Goal: Information Seeking & Learning: Check status

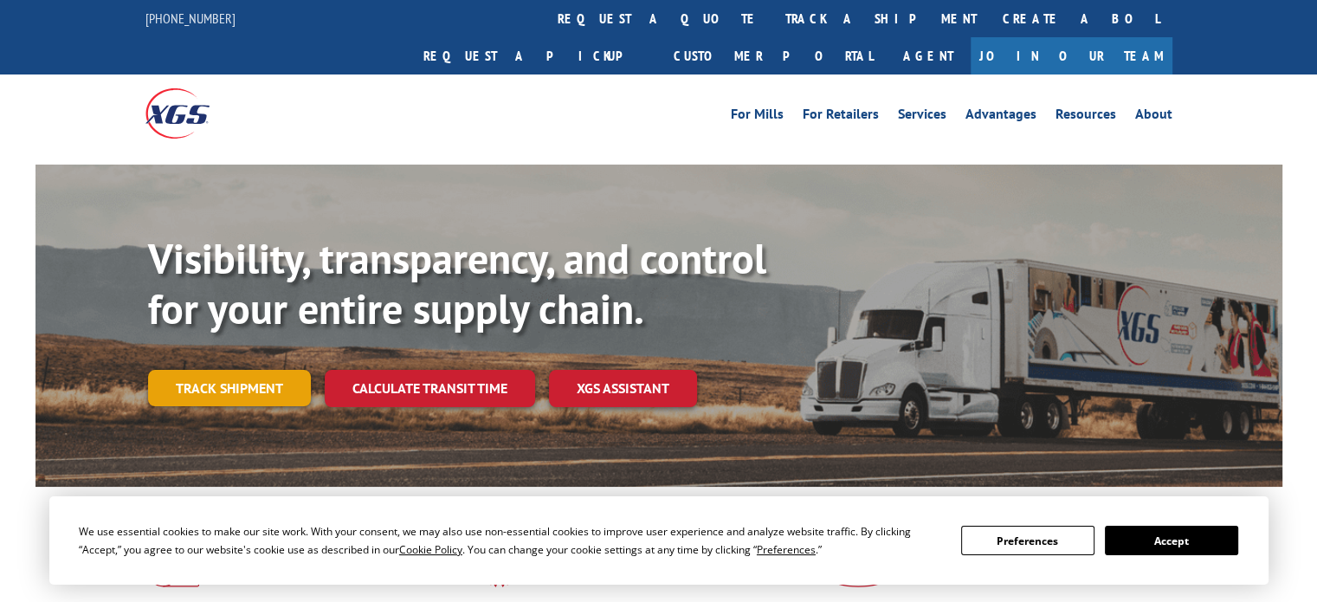
click at [242, 370] on link "Track shipment" at bounding box center [229, 388] width 163 height 36
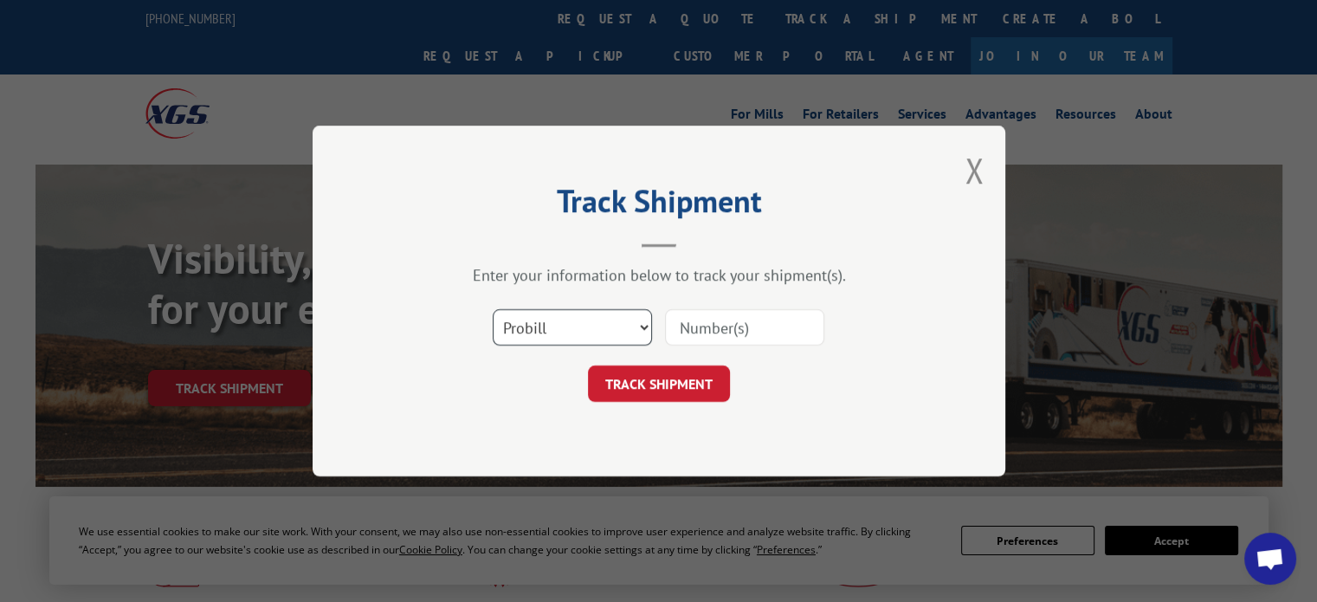
click at [635, 321] on select "Select category... Probill BOL PO" at bounding box center [572, 327] width 159 height 36
select select "bol"
click at [493, 309] on select "Select category... Probill BOL PO" at bounding box center [572, 327] width 159 height 36
click at [721, 330] on input at bounding box center [744, 327] width 159 height 36
paste input "816926"
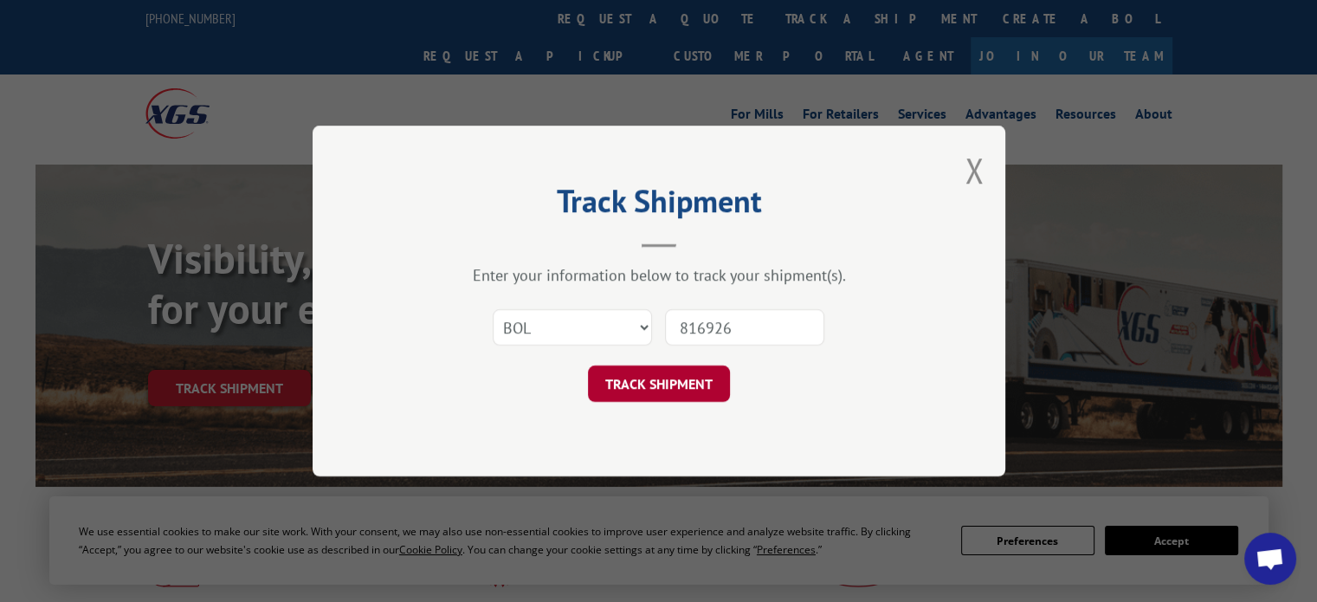
type input "816926"
click at [682, 389] on button "TRACK SHIPMENT" at bounding box center [659, 383] width 142 height 36
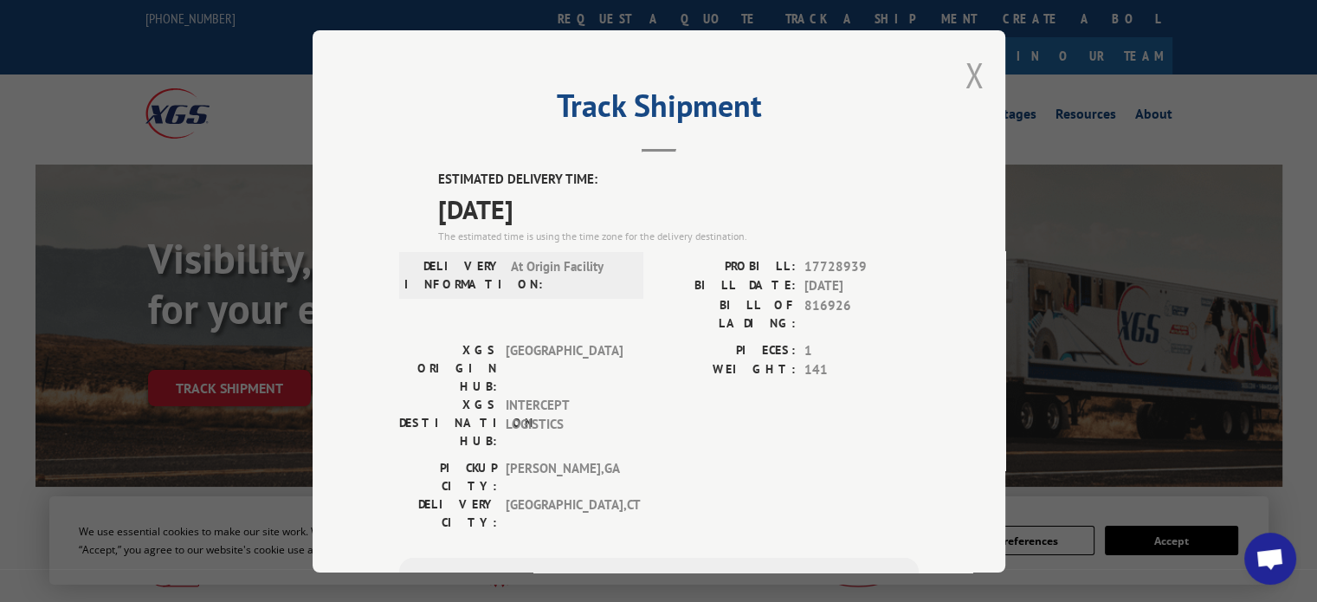
click at [975, 74] on button "Close modal" at bounding box center [974, 75] width 19 height 46
